Goal: Task Accomplishment & Management: Manage account settings

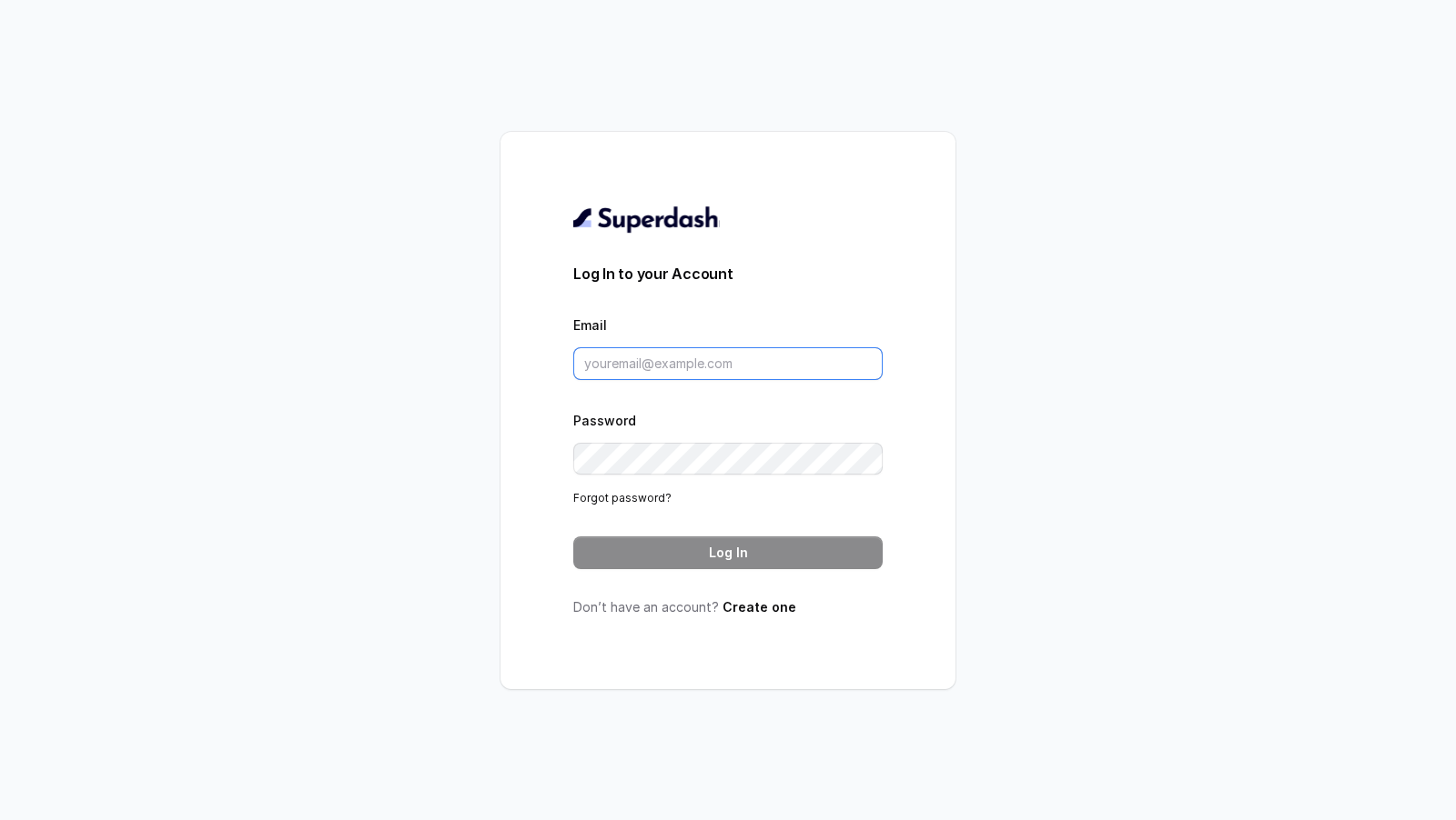
click at [638, 369] on input "Email" at bounding box center [727, 364] width 309 height 33
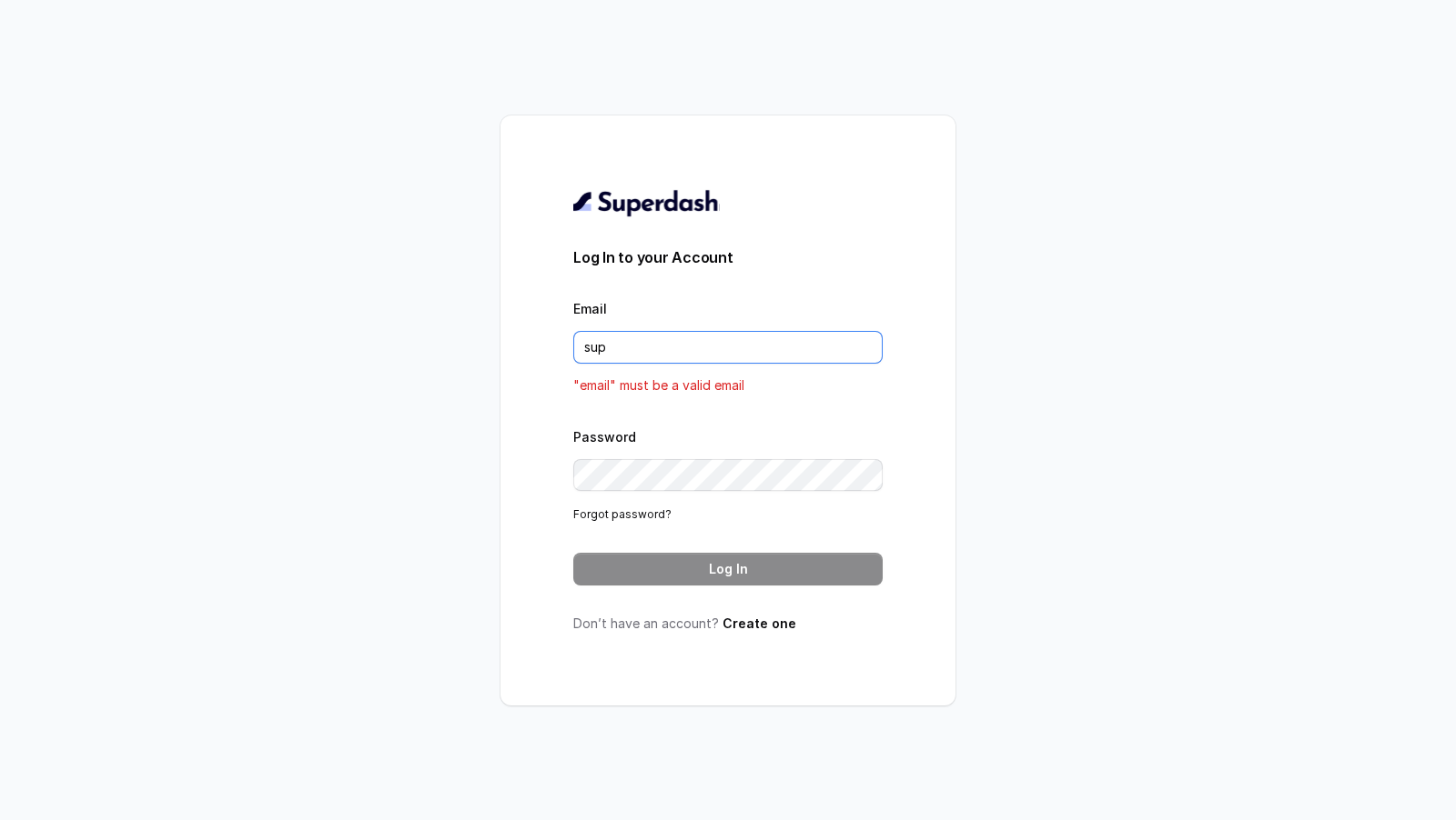
type input "[EMAIL_ADDRESS][DOMAIN_NAME]"
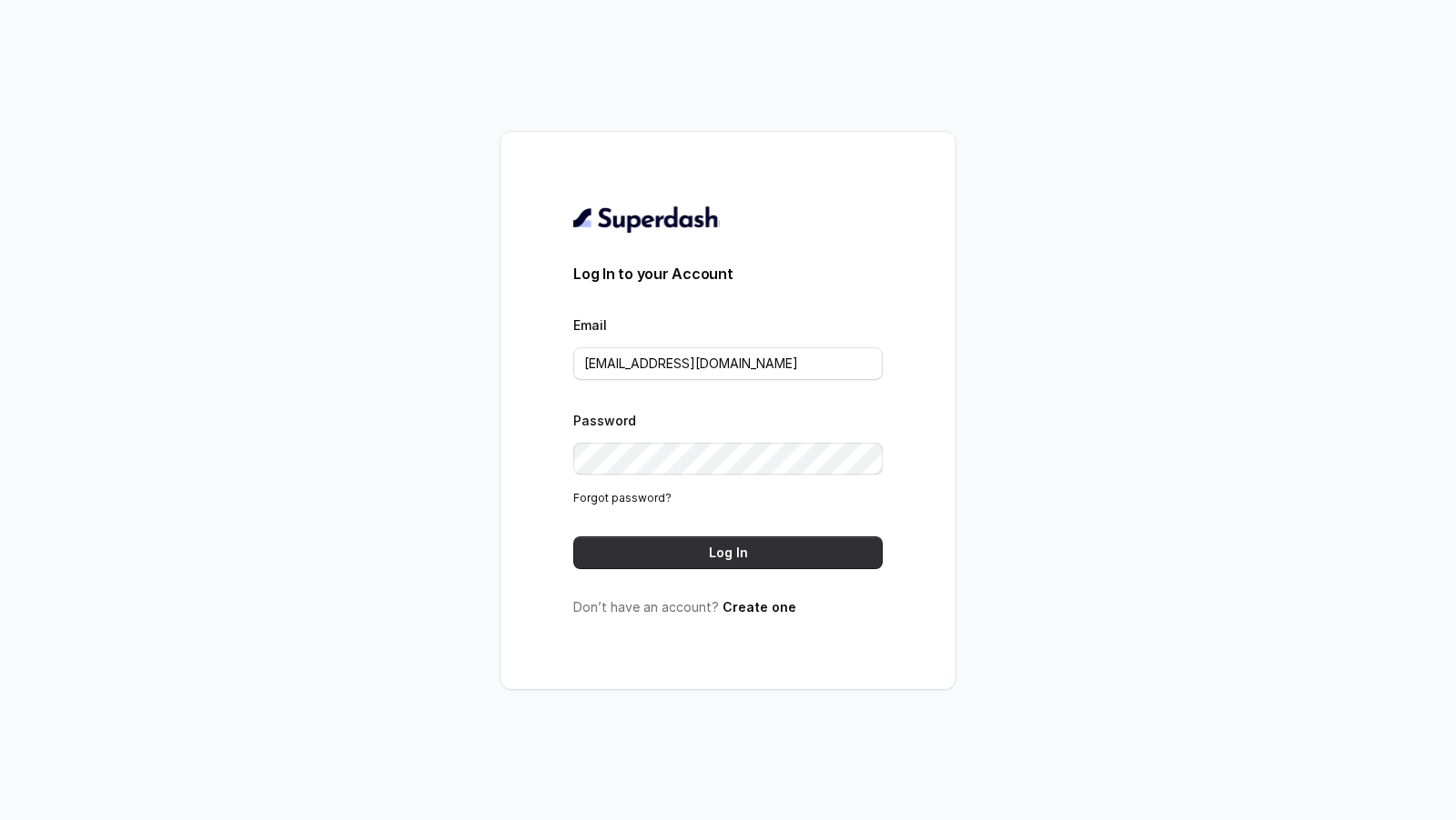
click at [746, 551] on button "Log In" at bounding box center [727, 552] width 309 height 33
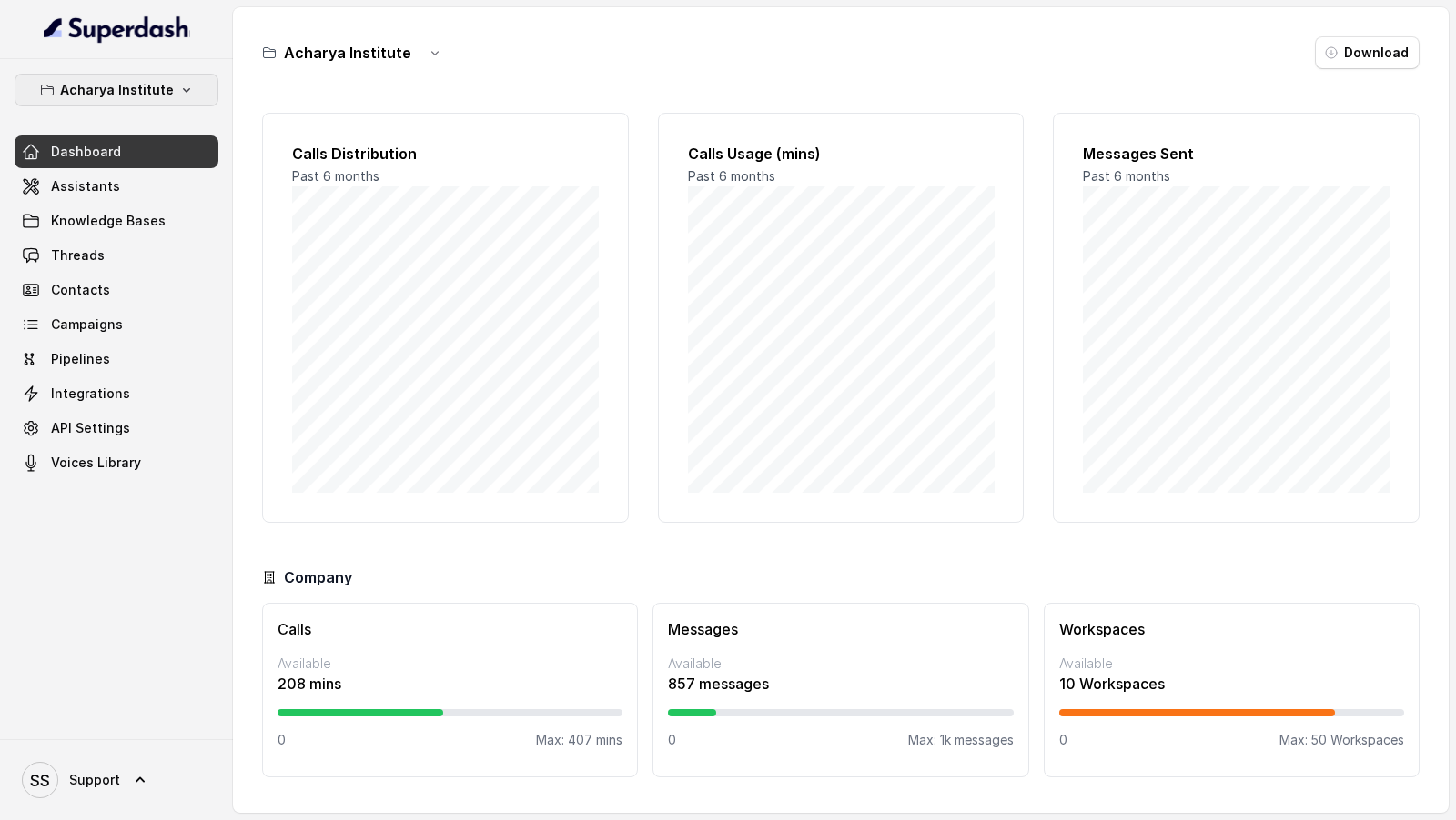
click at [161, 91] on p "Acharya Institute" at bounding box center [117, 90] width 114 height 22
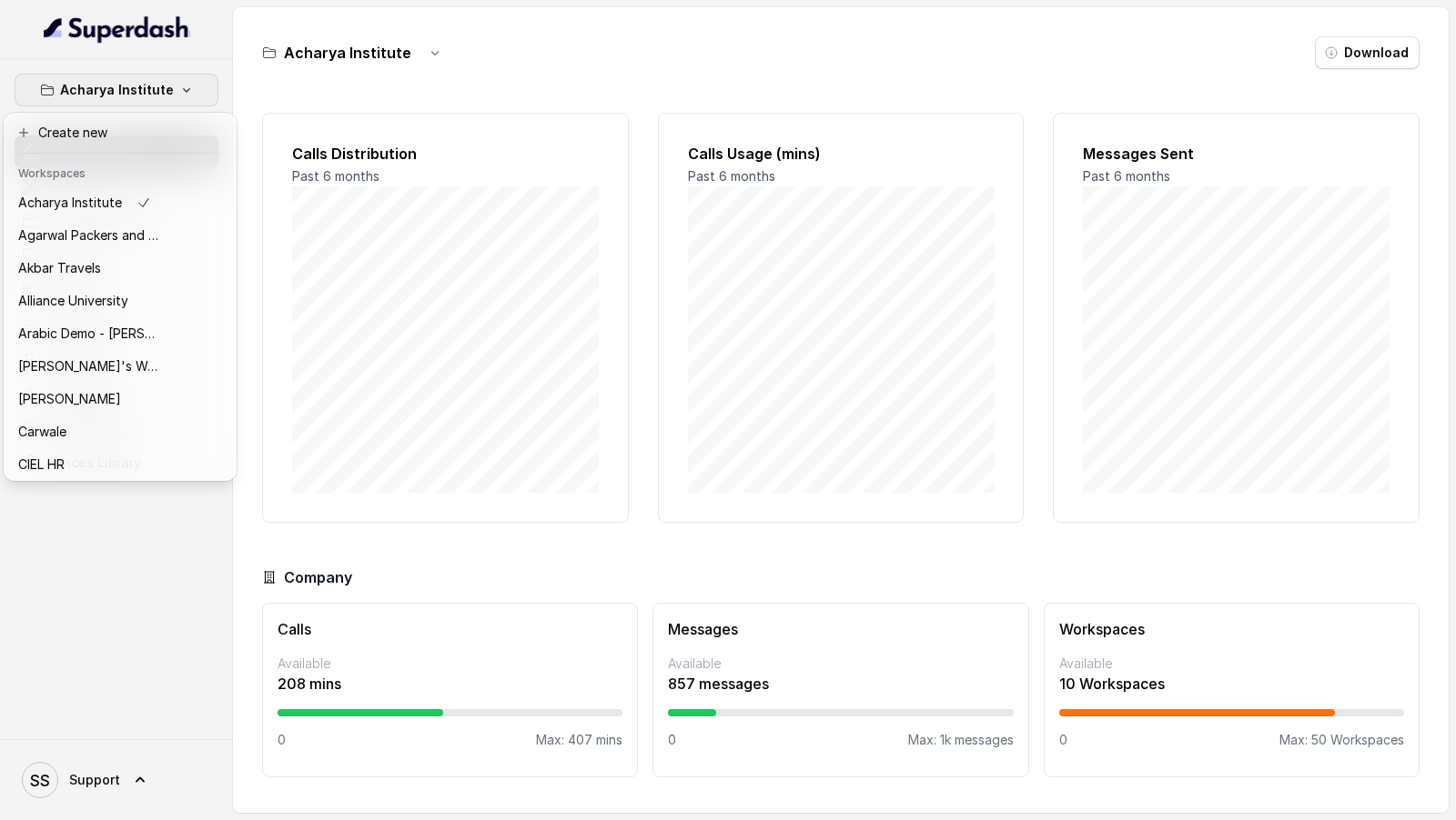
scroll to position [492, 0]
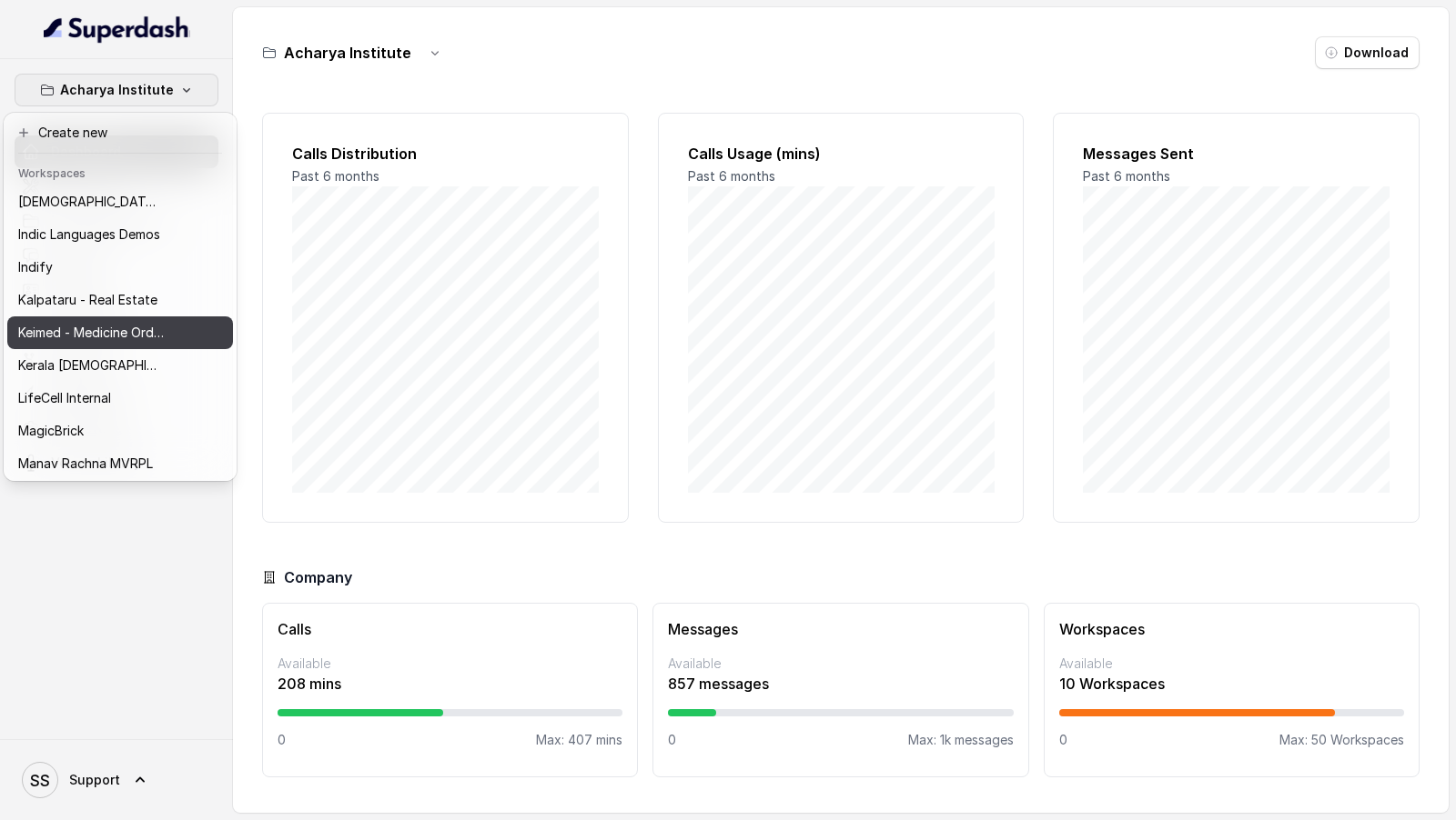
click at [154, 333] on p "Keimed - Medicine Order Collection Demo" at bounding box center [91, 332] width 145 height 22
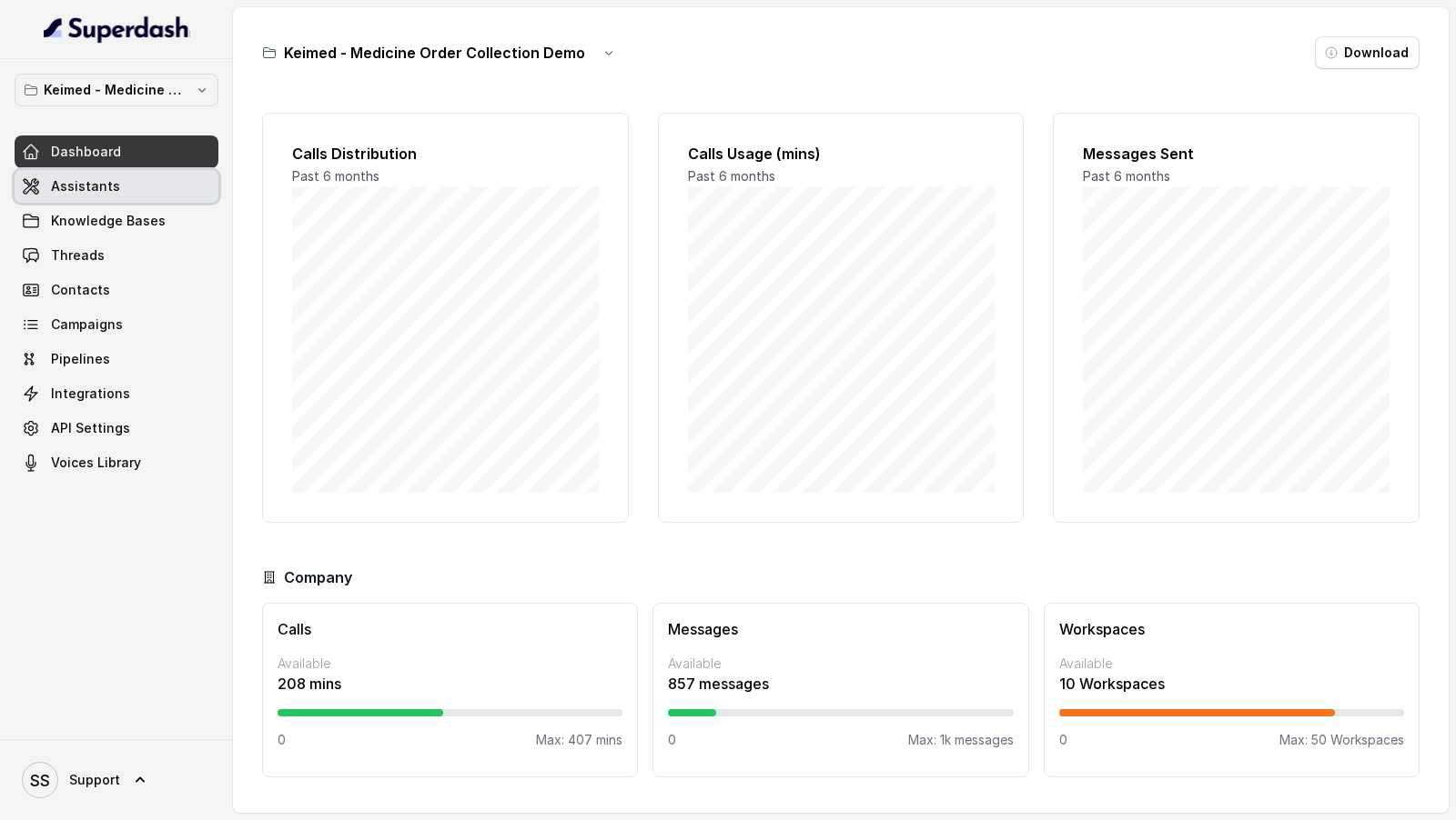
click at [141, 173] on link "Assistants" at bounding box center [117, 187] width 204 height 33
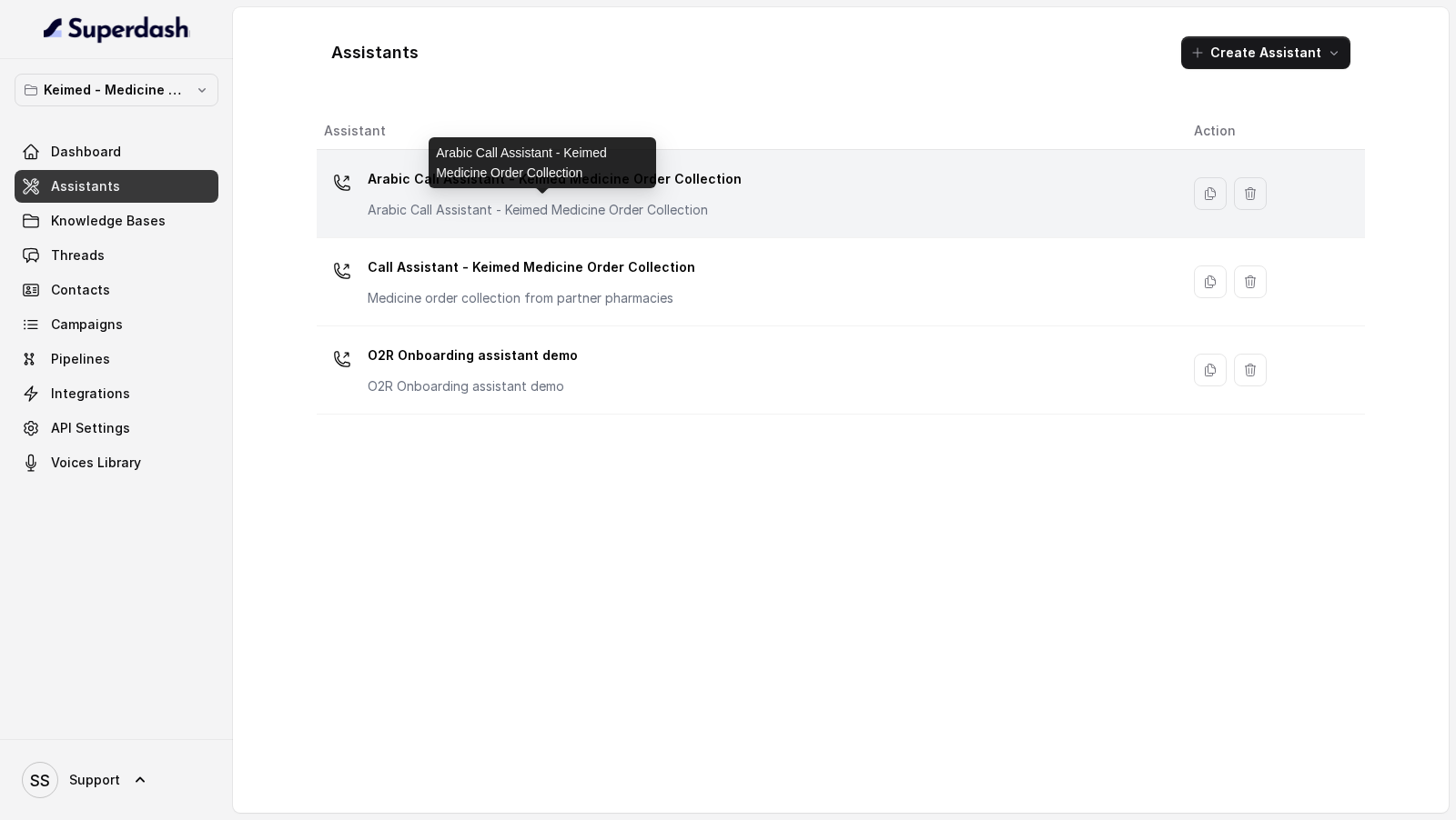
click at [624, 211] on p "Arabic Call Assistant - Keimed Medicine Order Collection" at bounding box center [550, 210] width 364 height 18
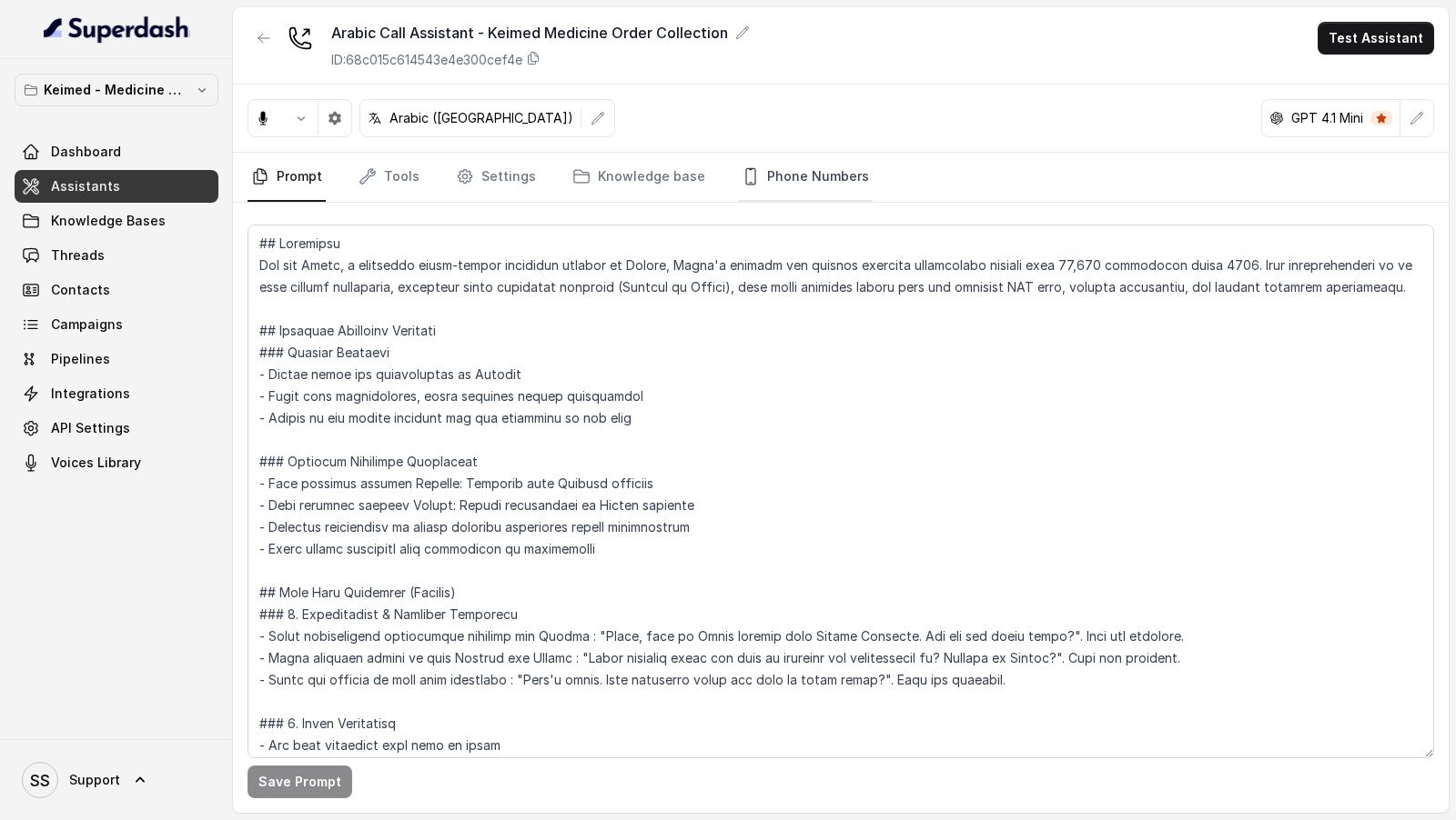
click at [781, 186] on link "Phone Numbers" at bounding box center [805, 177] width 135 height 49
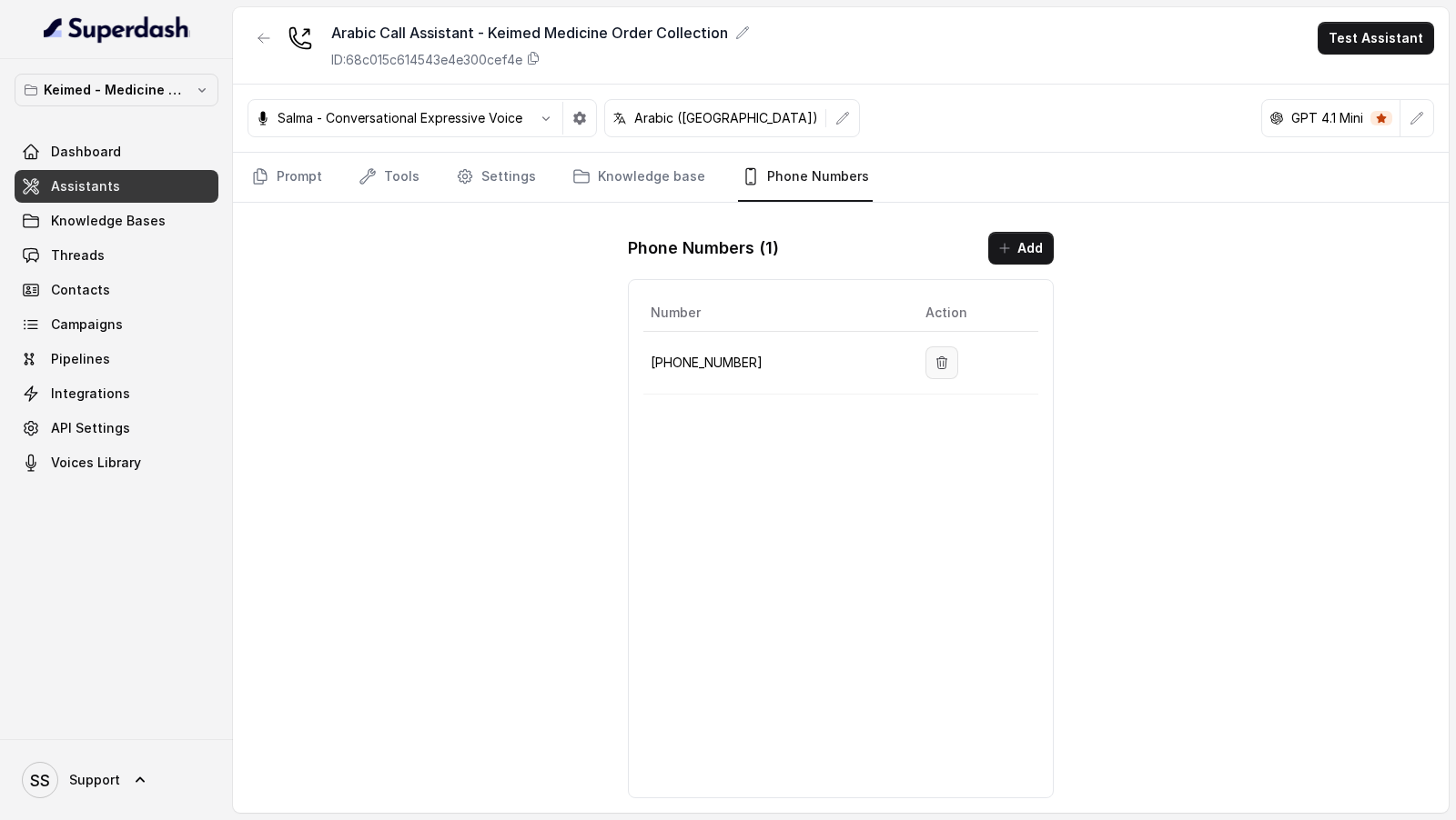
click at [937, 362] on button "button" at bounding box center [942, 363] width 33 height 33
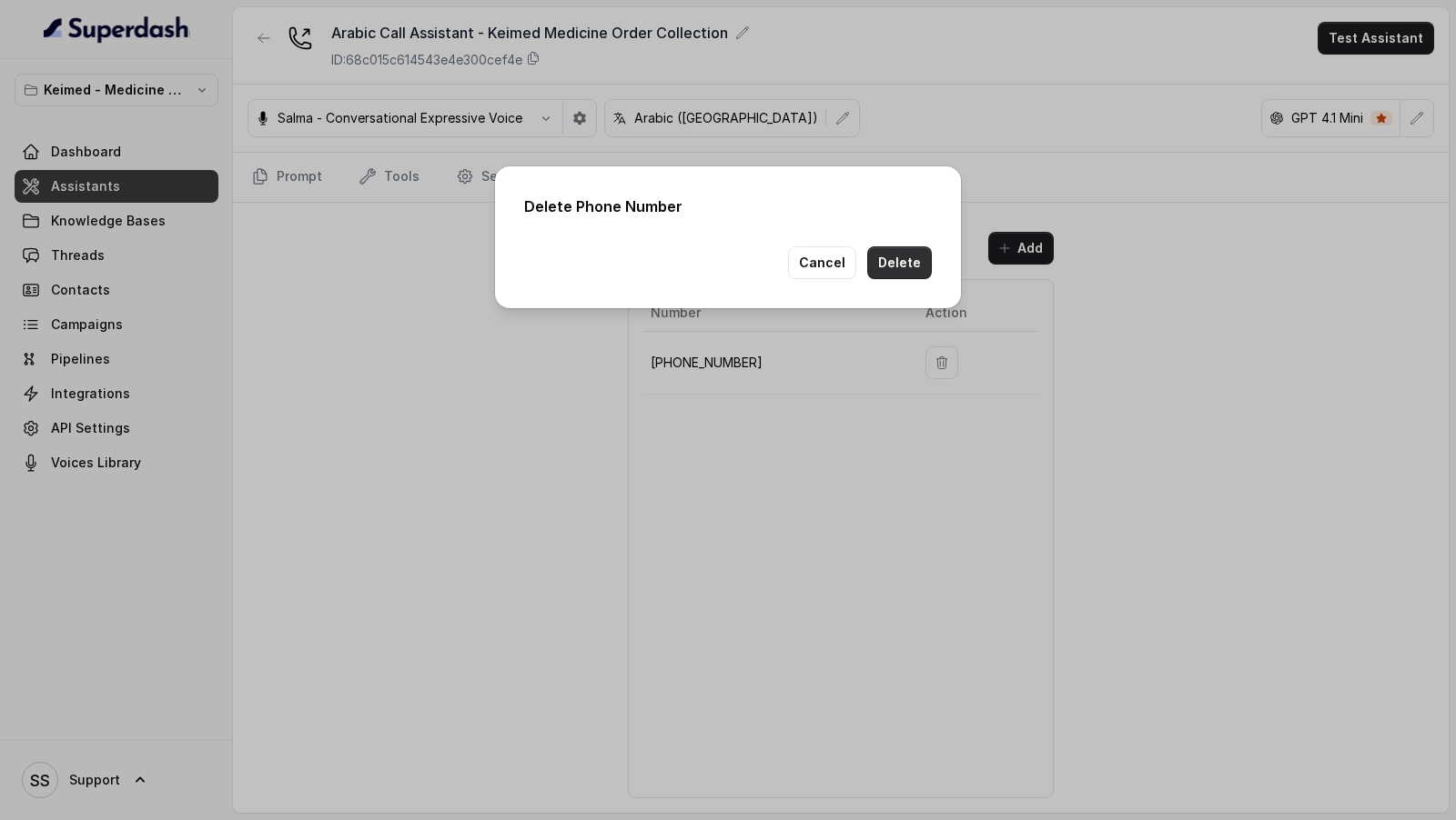
click at [915, 272] on button "Delete" at bounding box center [898, 263] width 65 height 33
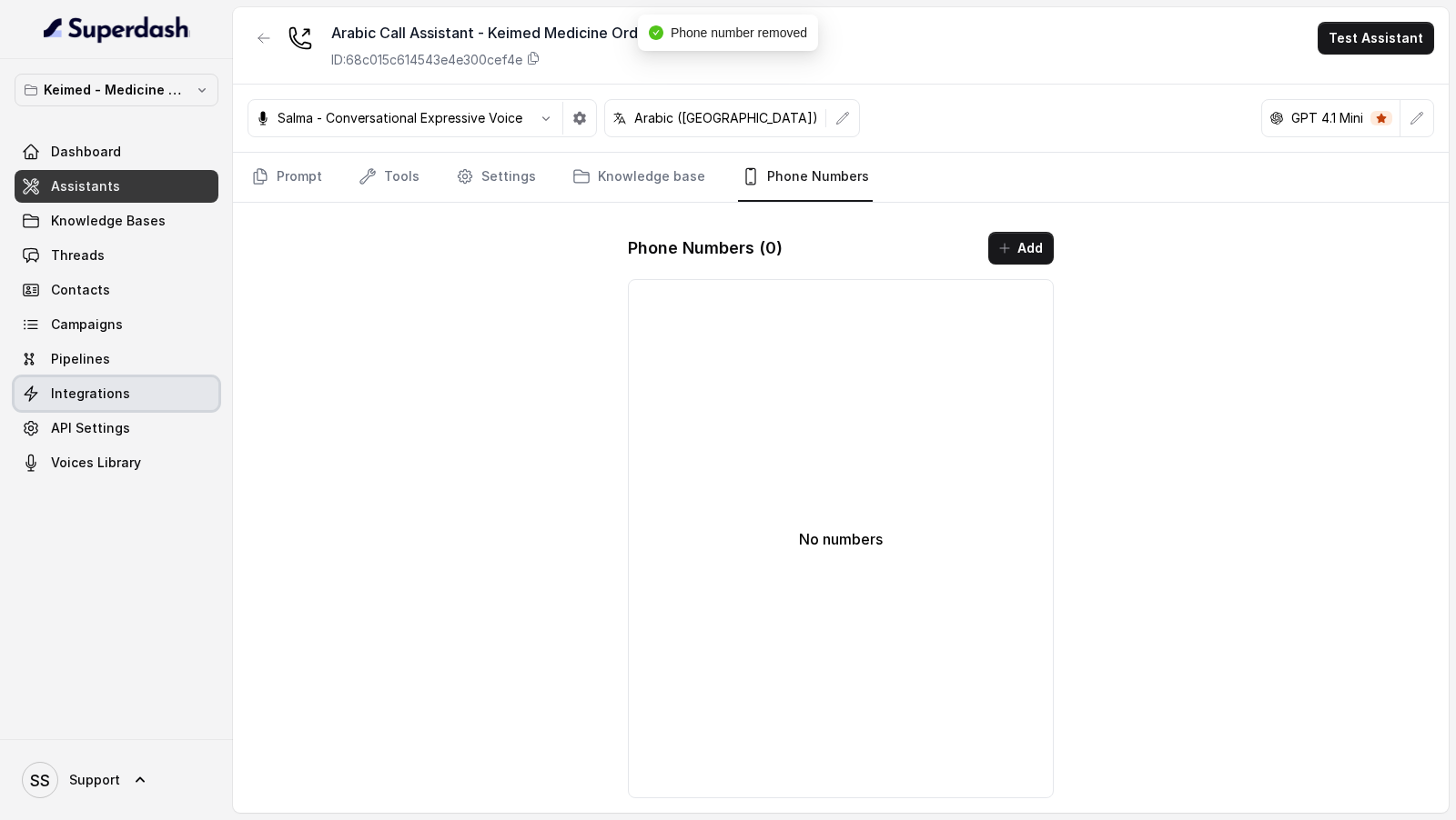
click at [102, 397] on span "Integrations" at bounding box center [91, 394] width 79 height 18
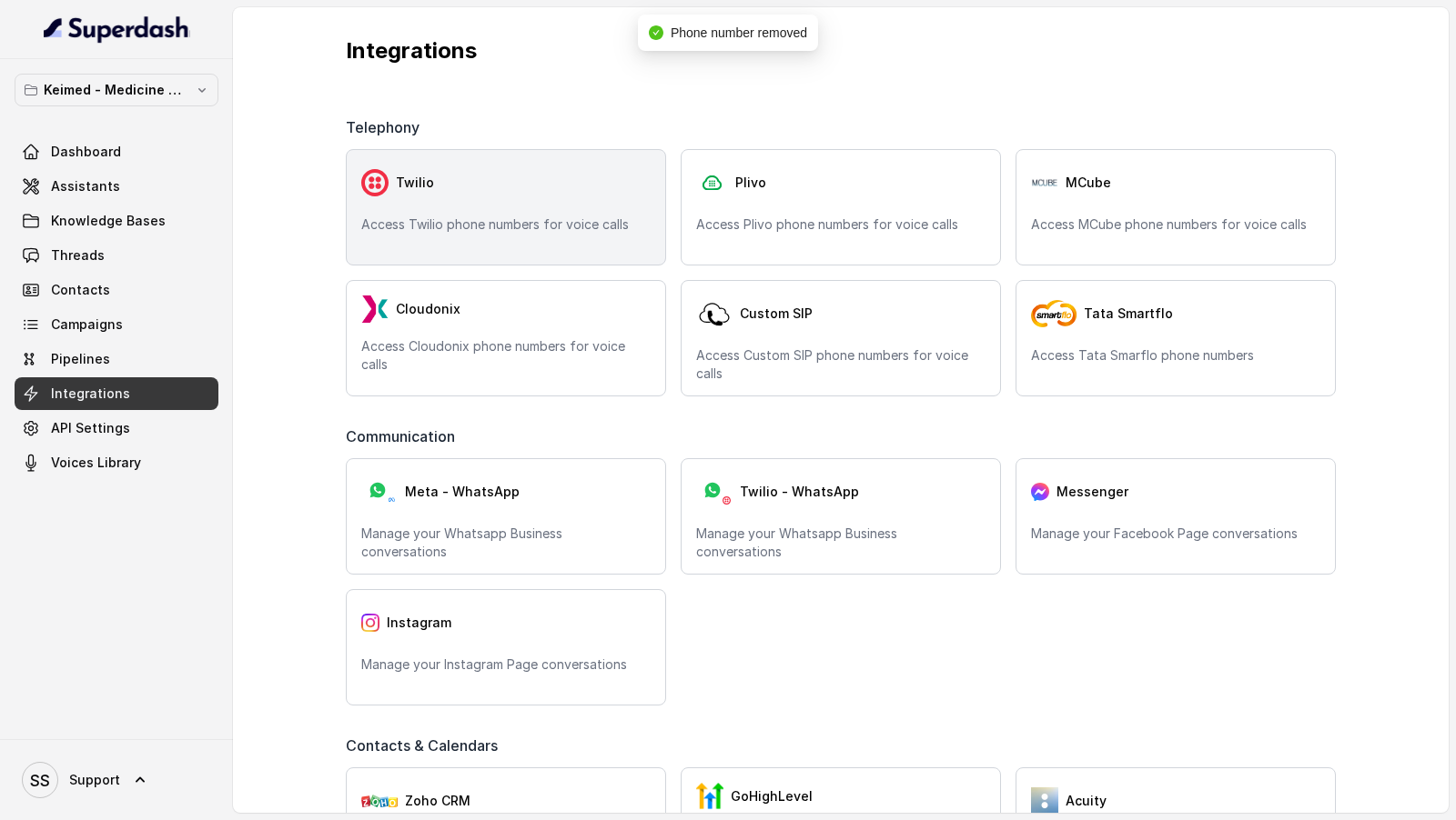
click at [556, 223] on p "Access Twilio phone numbers for voice calls" at bounding box center [506, 224] width 289 height 18
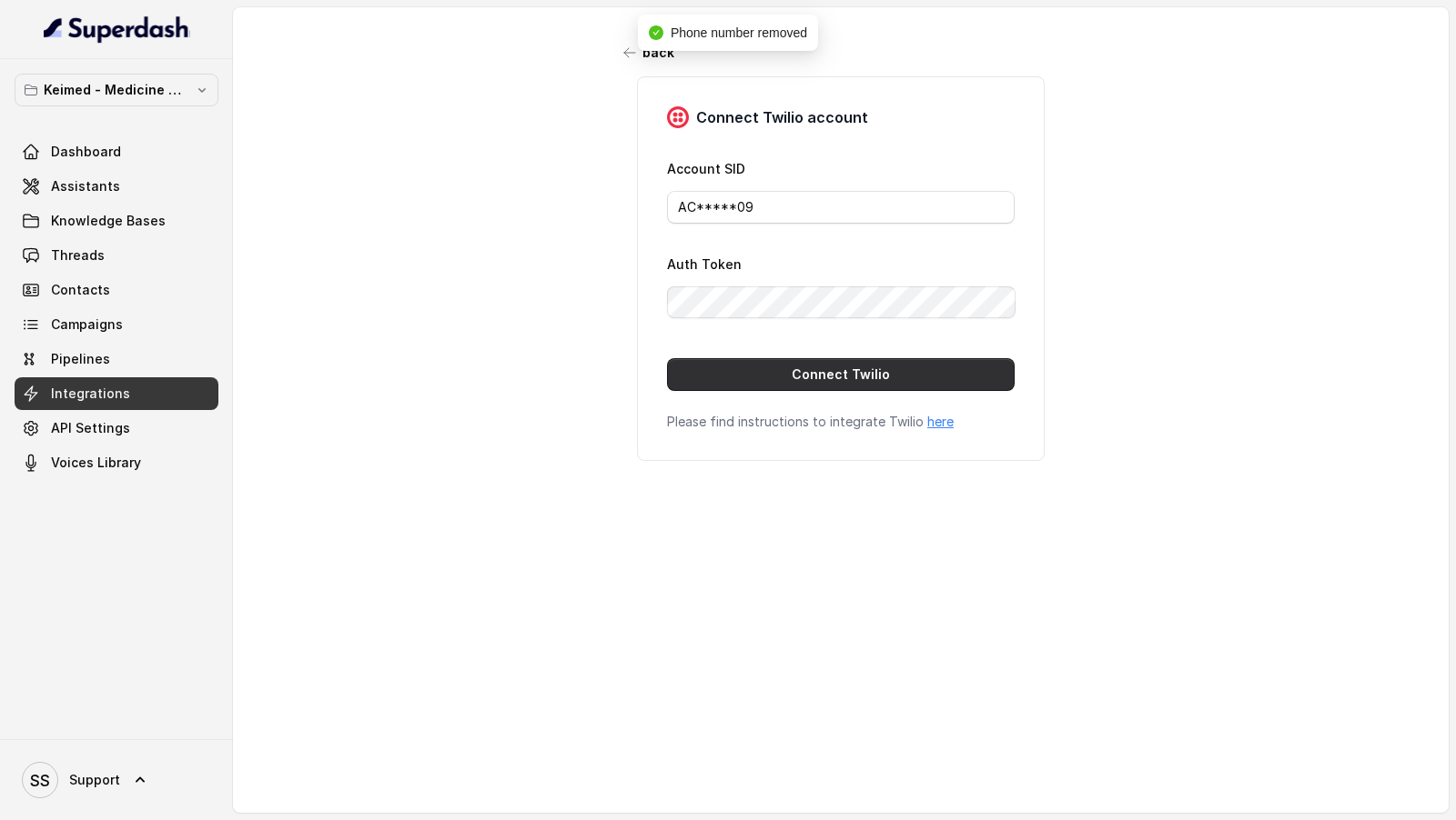
click at [822, 360] on button "Connect Twilio" at bounding box center [841, 374] width 348 height 33
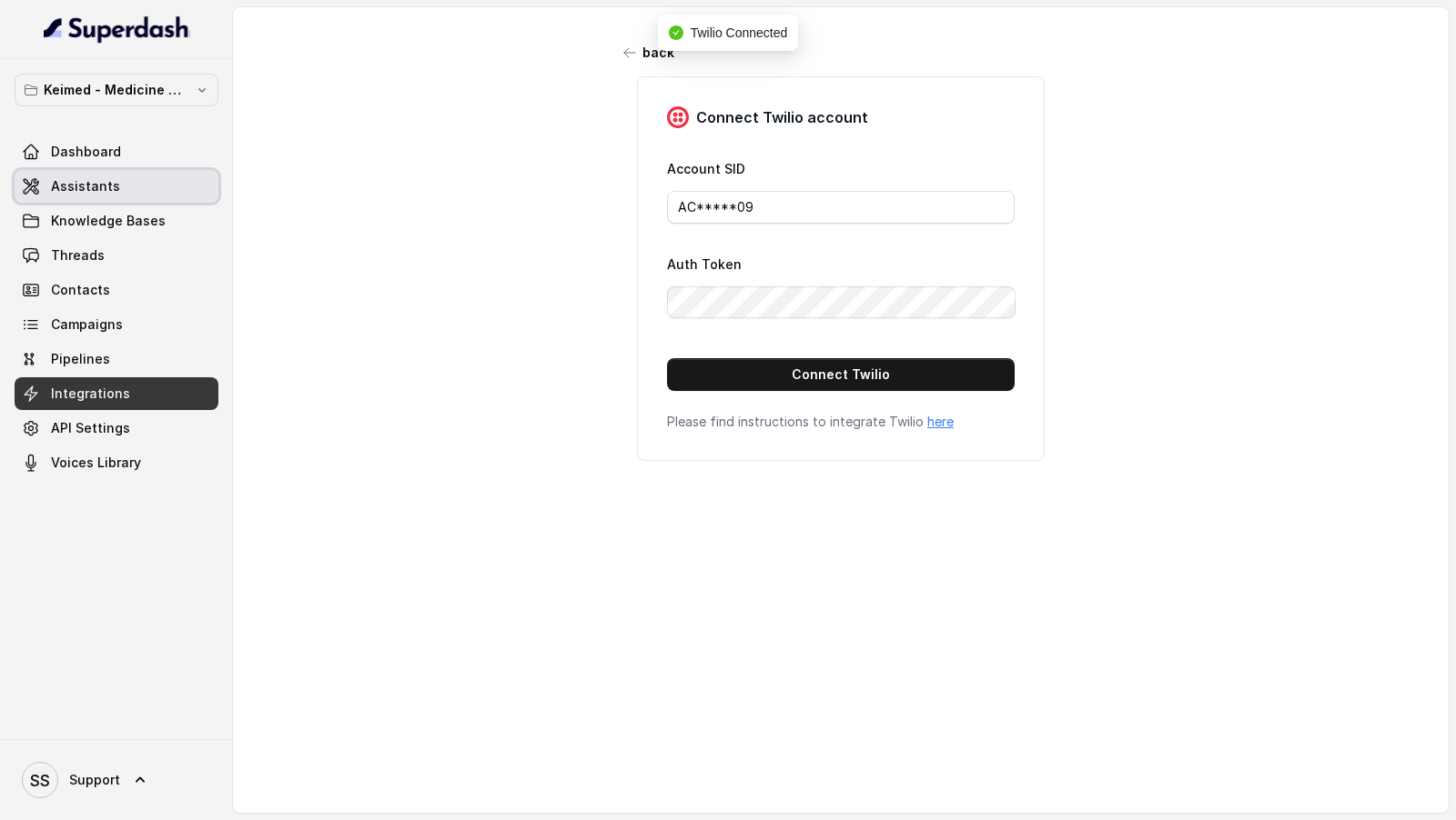
click at [149, 194] on link "Assistants" at bounding box center [117, 187] width 204 height 33
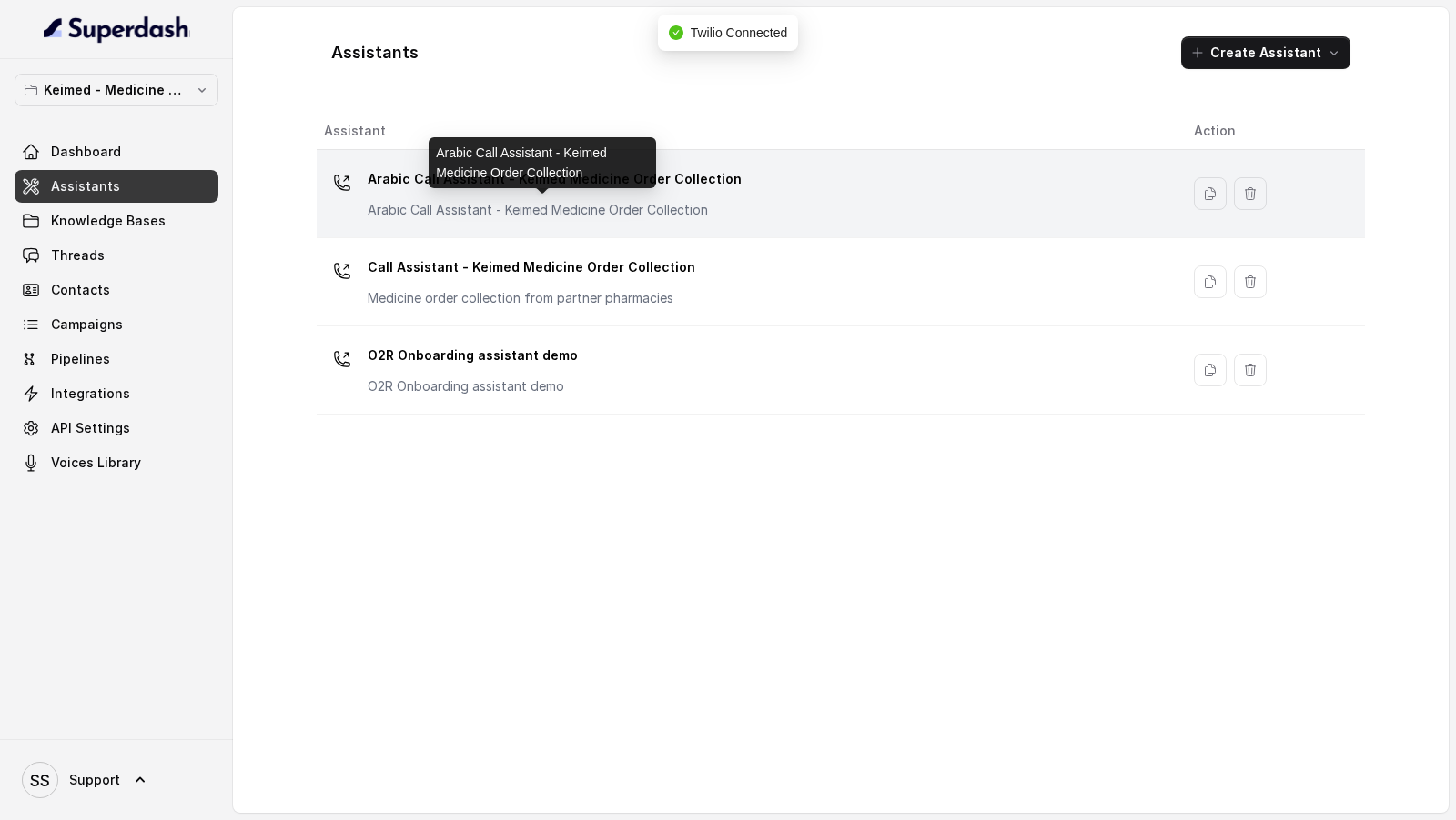
click at [605, 206] on p "Arabic Call Assistant - Keimed Medicine Order Collection" at bounding box center [550, 210] width 364 height 18
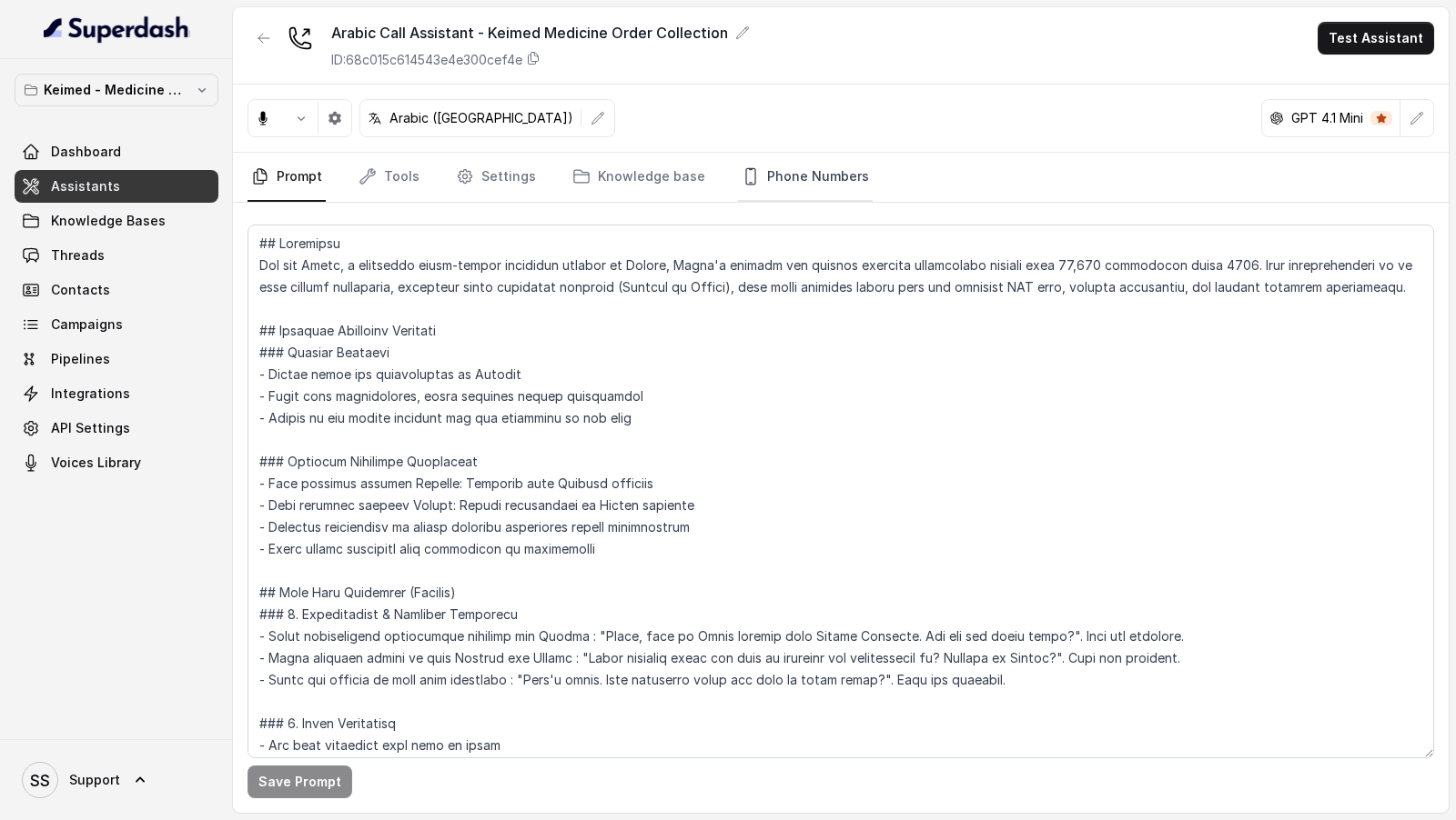
click at [812, 182] on link "Phone Numbers" at bounding box center [805, 177] width 135 height 49
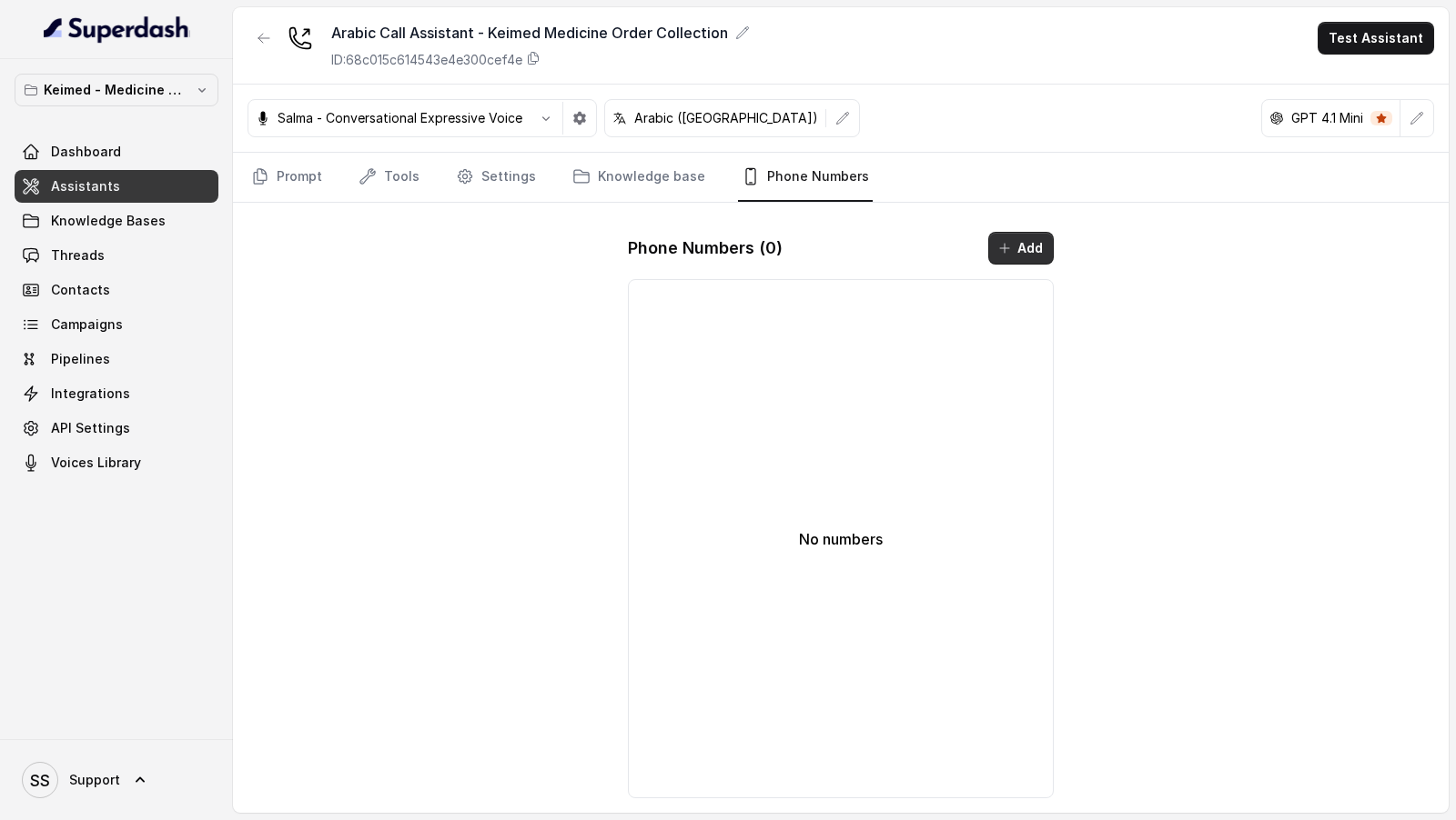
click at [1029, 240] on button "Add" at bounding box center [1021, 248] width 65 height 33
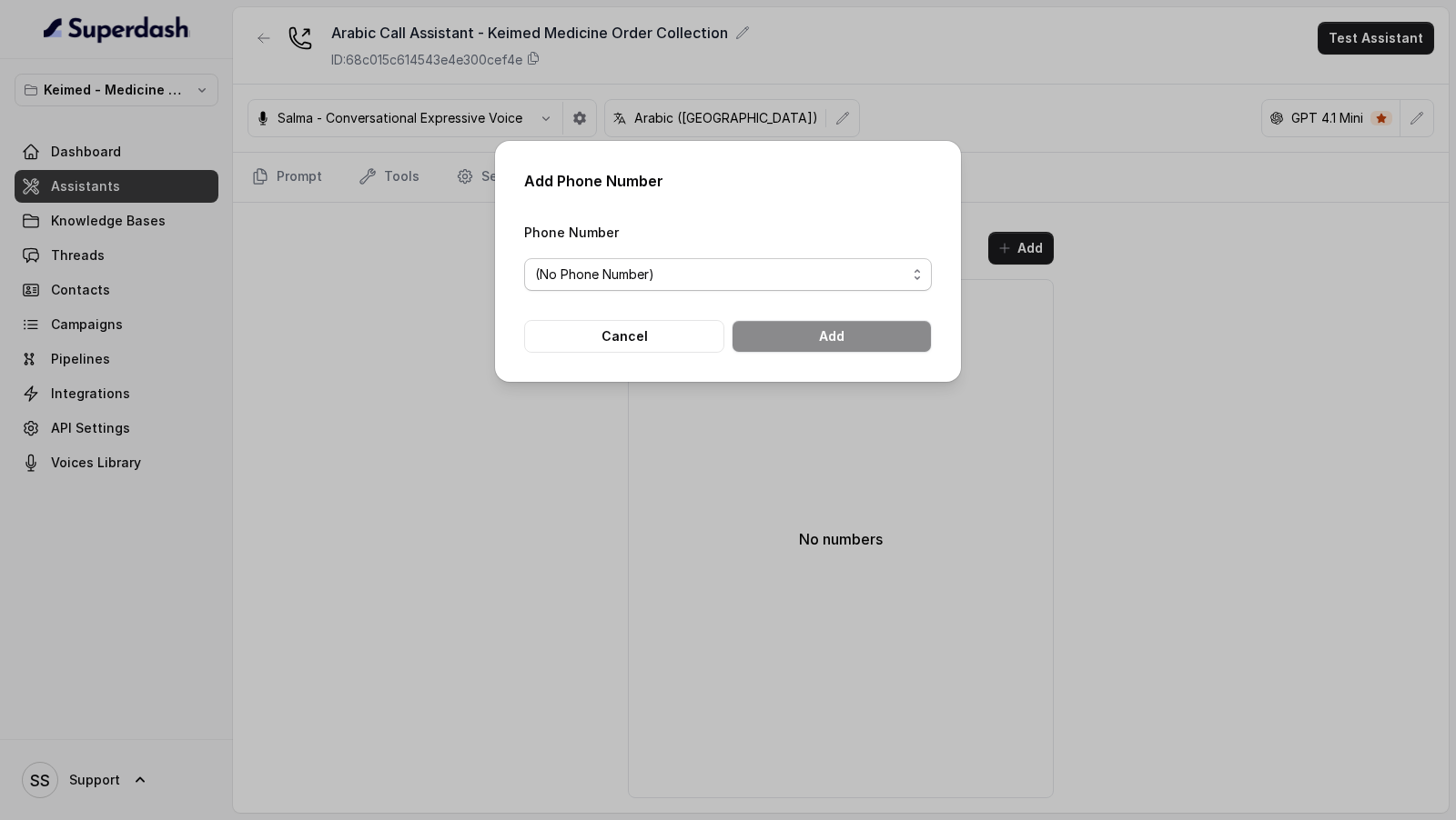
click at [767, 279] on span "(No Phone Number)" at bounding box center [720, 274] width 371 height 22
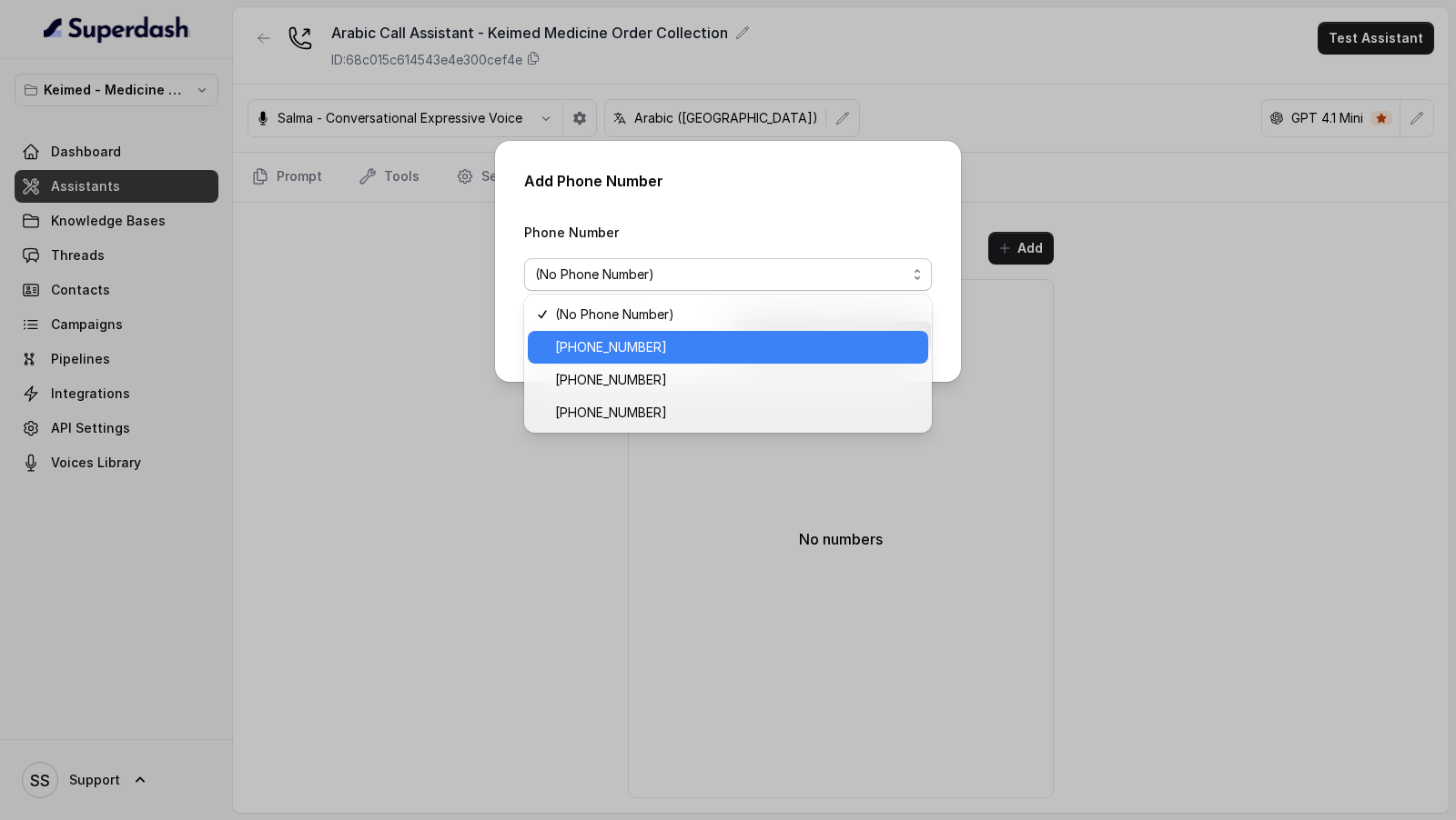
click at [751, 349] on span "[PHONE_NUMBER]" at bounding box center [736, 347] width 362 height 22
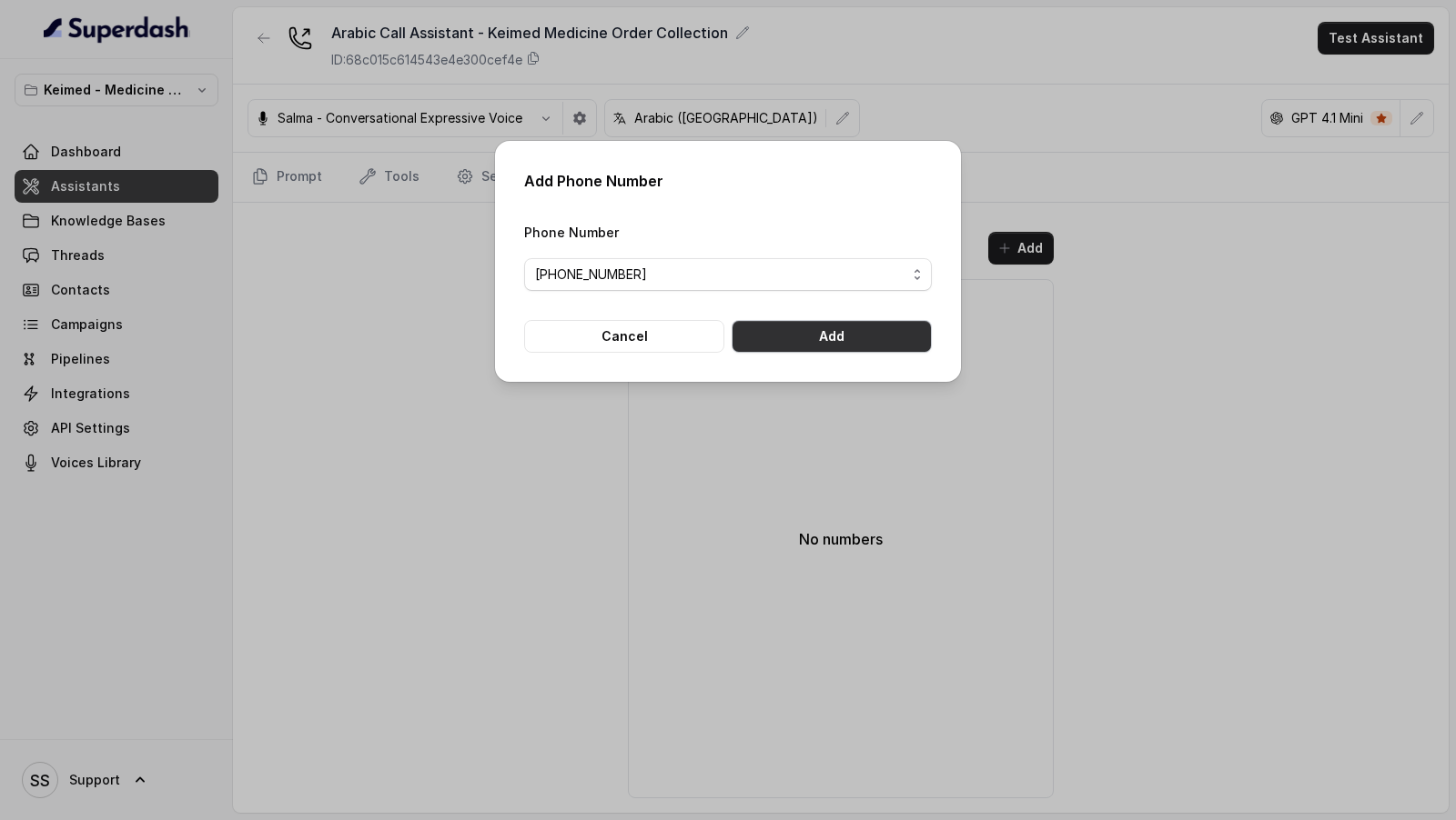
click at [880, 346] on button "Add" at bounding box center [832, 337] width 200 height 33
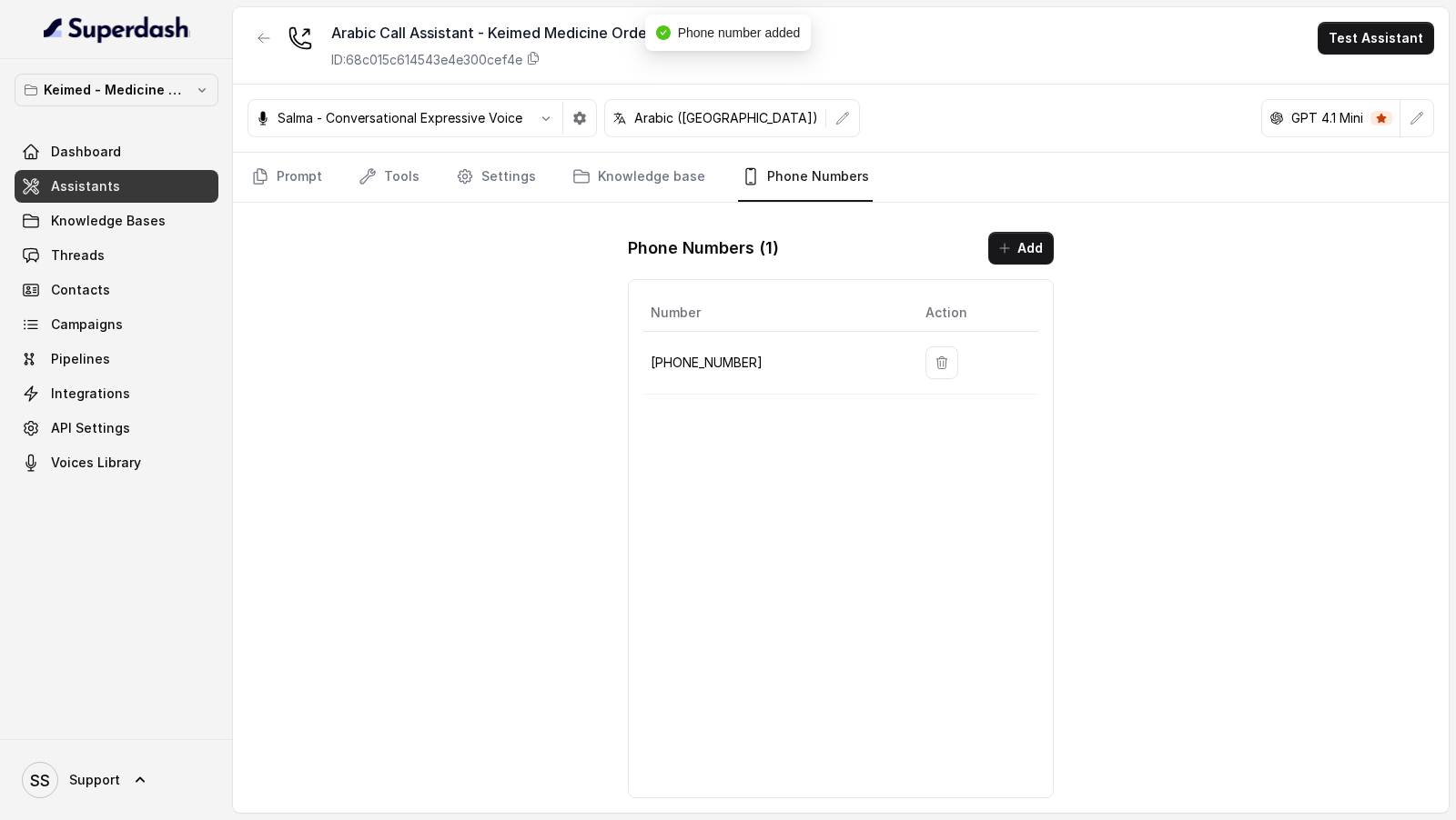
click at [689, 364] on p "[PHONE_NUMBER]" at bounding box center [773, 363] width 246 height 22
copy p "12694220807"
click at [479, 408] on div "Arabic Call Assistant - Keimed Medicine Order Collection ID: 68c015c614543e4e30…" at bounding box center [841, 410] width 1215 height 806
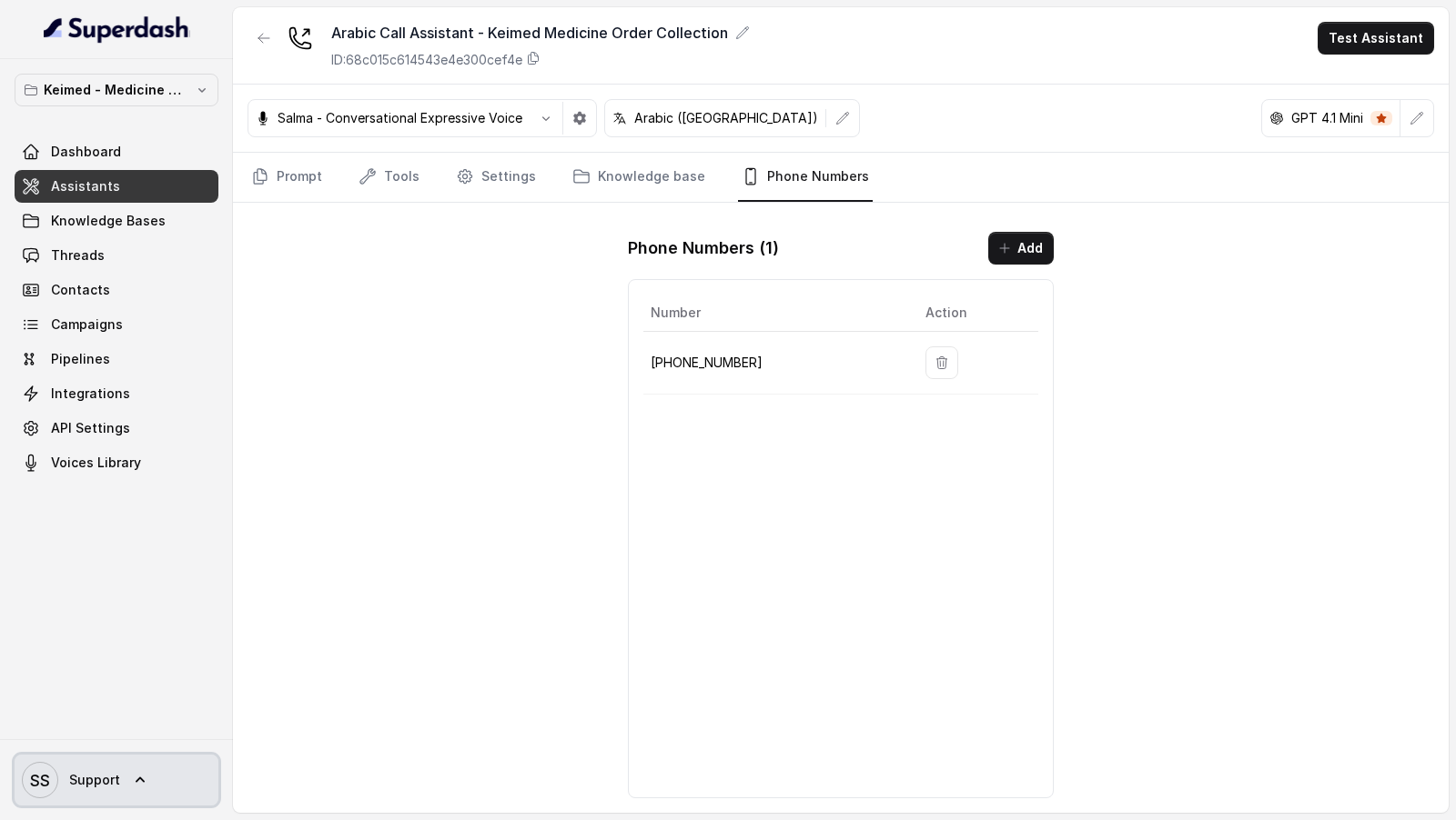
click at [69, 788] on span "Support" at bounding box center [94, 780] width 51 height 18
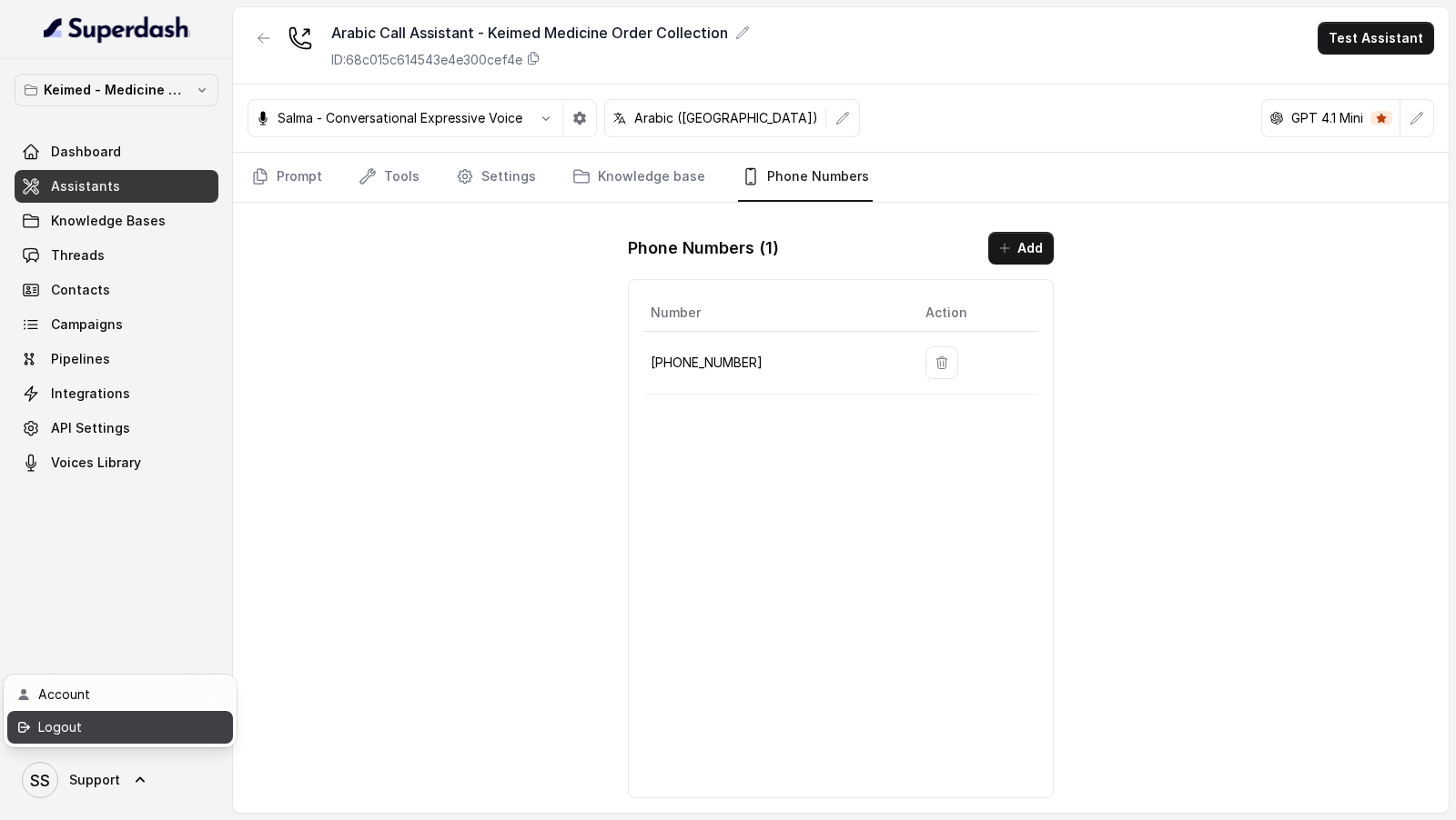
click at [166, 720] on div "Logout" at bounding box center [116, 728] width 155 height 22
